Goal: Task Accomplishment & Management: Manage account settings

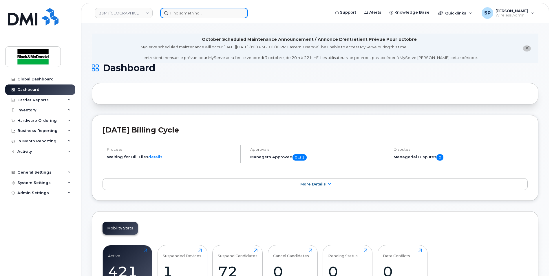
click at [178, 14] on input at bounding box center [204, 13] width 88 height 10
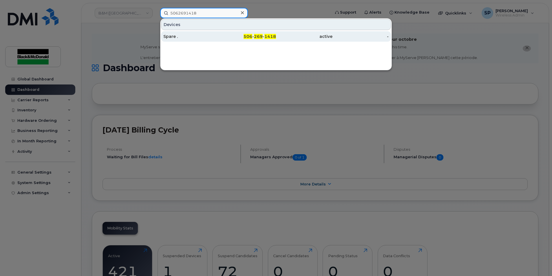
type input "5062691418"
click at [167, 39] on div "Spare ." at bounding box center [191, 37] width 56 height 6
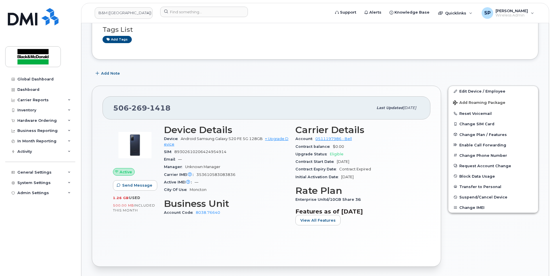
scroll to position [28, 0]
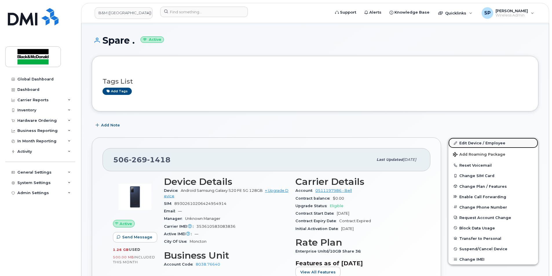
drag, startPoint x: 498, startPoint y: 143, endPoint x: 457, endPoint y: 142, distance: 40.6
click at [498, 143] on link "Edit Device / Employee" at bounding box center [493, 143] width 90 height 10
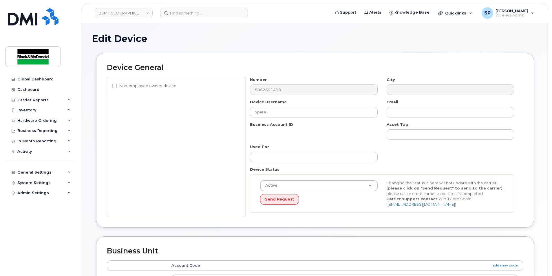
select select "91373"
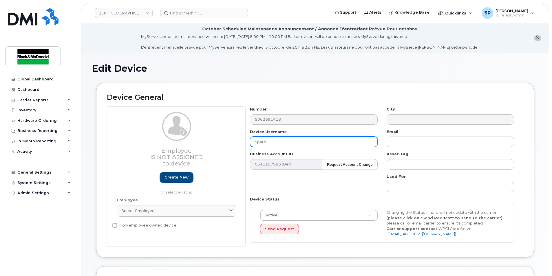
drag, startPoint x: 268, startPoint y: 142, endPoint x: 251, endPoint y: 142, distance: 16.8
click at [251, 142] on input "Spare ." at bounding box center [313, 142] width 127 height 10
type input "Dean Clements"
click at [356, 202] on div "Device Status Active Active Suspended Cancelled Send Request Changing the Statu…" at bounding box center [382, 220] width 273 height 46
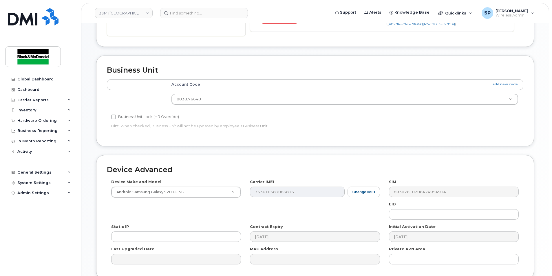
scroll to position [263, 0]
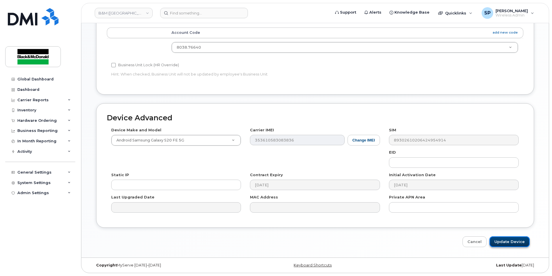
click at [506, 243] on input "Update Device" at bounding box center [509, 242] width 40 height 11
type input "Saving..."
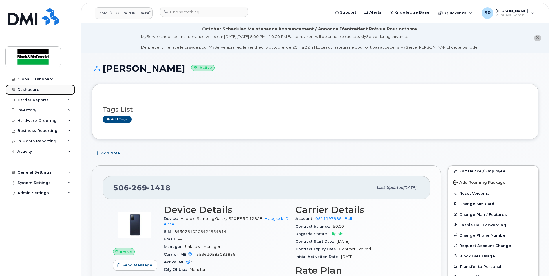
click at [36, 90] on div "Dashboard" at bounding box center [28, 89] width 22 height 5
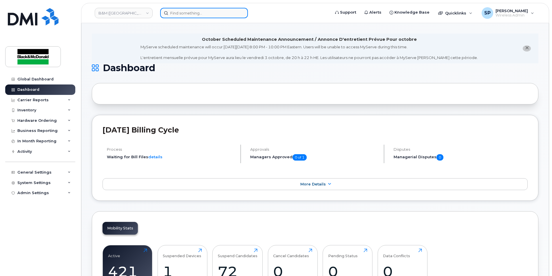
click at [169, 12] on input at bounding box center [204, 13] width 88 height 10
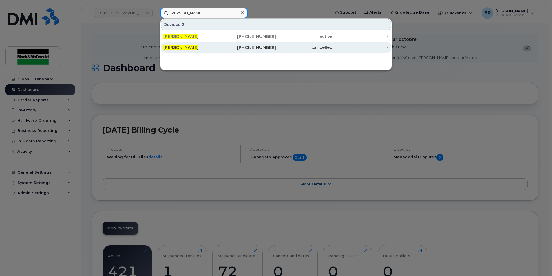
type input "[PERSON_NAME]"
click at [300, 48] on div "cancelled" at bounding box center [304, 48] width 56 height 6
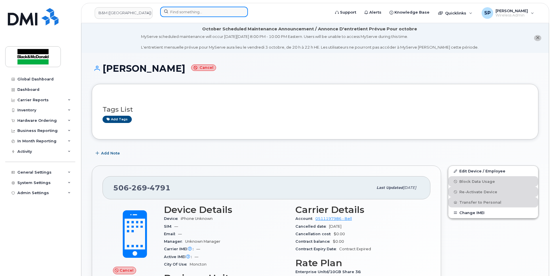
click at [200, 13] on input at bounding box center [204, 12] width 88 height 10
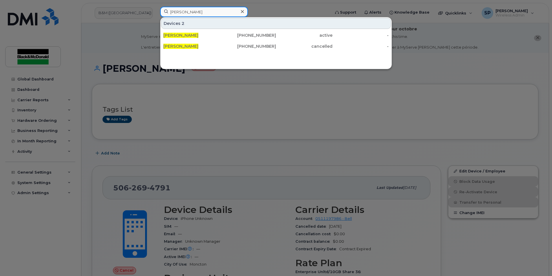
type input "shawn briggs"
click at [242, 11] on icon at bounding box center [242, 11] width 3 height 5
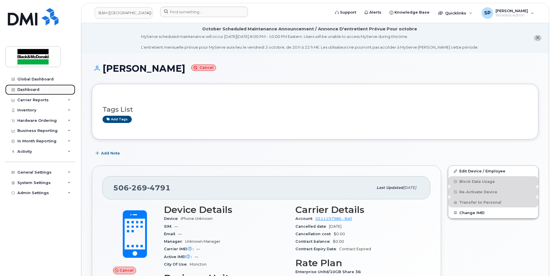
click at [39, 87] on link "Dashboard" at bounding box center [40, 90] width 70 height 10
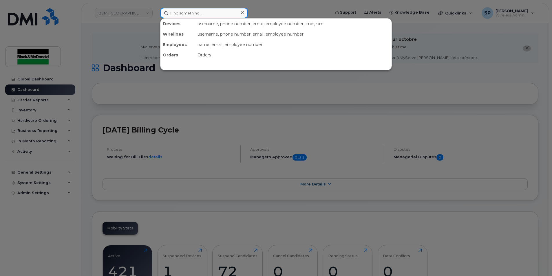
click at [186, 11] on input at bounding box center [204, 13] width 88 height 10
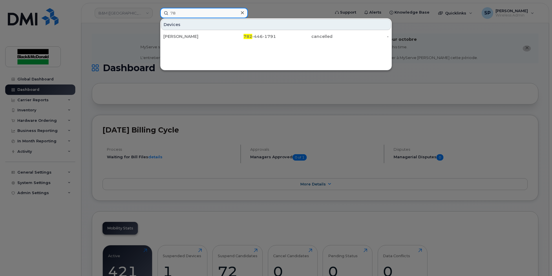
type input "7"
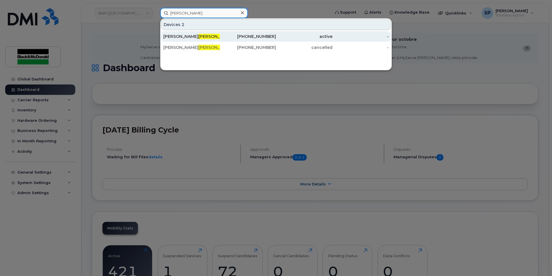
type input "[PERSON_NAME]"
click at [275, 39] on div "[PHONE_NUMBER]" at bounding box center [248, 37] width 56 height 6
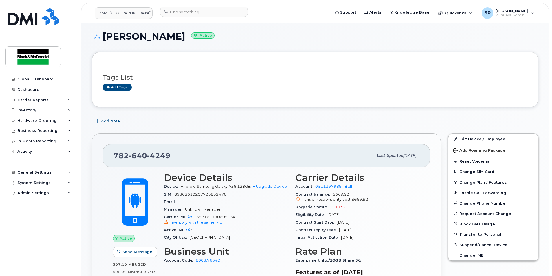
scroll to position [38, 0]
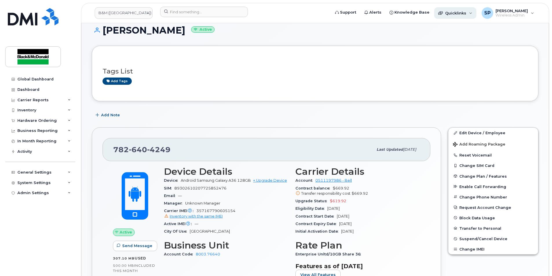
click at [450, 17] on div "Quicklinks" at bounding box center [455, 13] width 42 height 12
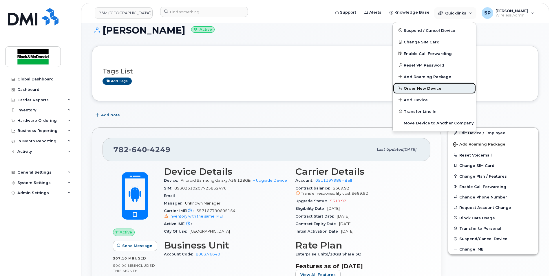
click at [422, 86] on span "Order New Device" at bounding box center [423, 89] width 38 height 6
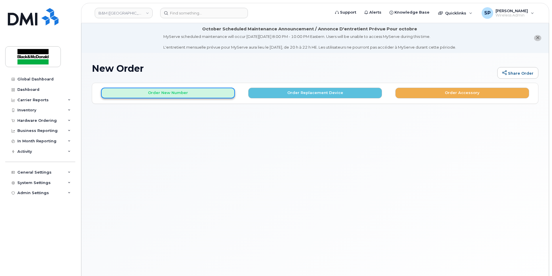
click at [194, 89] on button "Order New Number" at bounding box center [168, 93] width 134 height 11
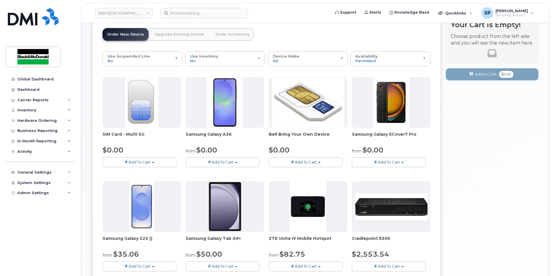
scroll to position [76, 0]
